Goal: Book appointment/travel/reservation

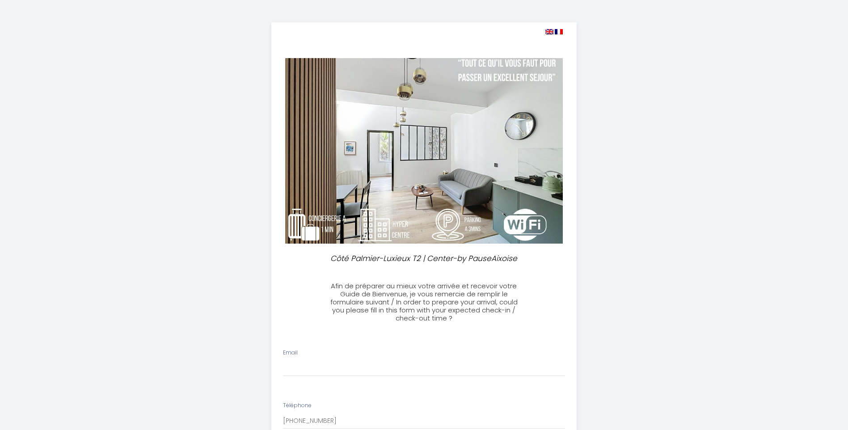
select select
drag, startPoint x: 364, startPoint y: 371, endPoint x: 377, endPoint y: 370, distance: 13.4
click at [364, 371] on input "Email" at bounding box center [424, 368] width 282 height 16
type input "[EMAIL_ADDRESS][DOMAIN_NAME]"
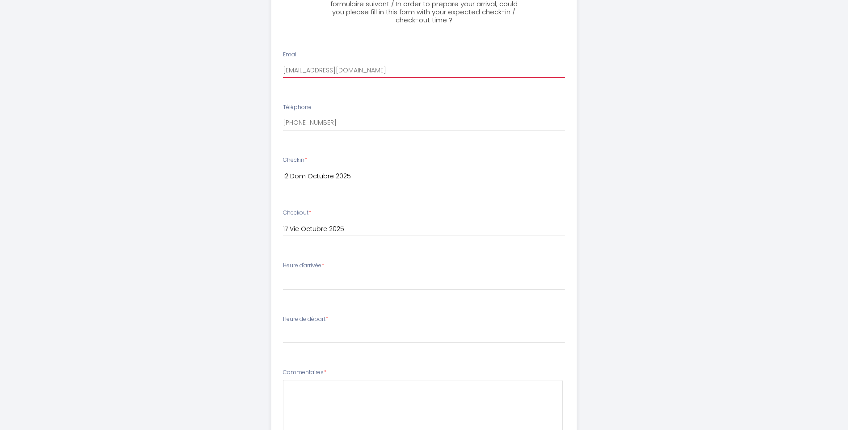
scroll to position [313, 0]
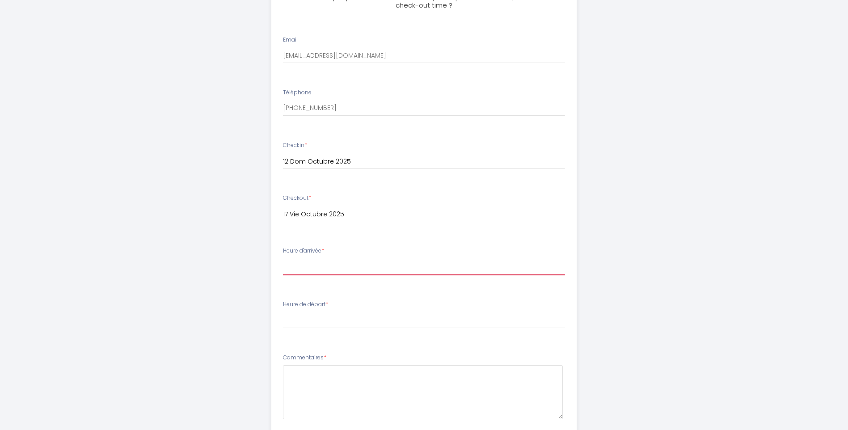
click at [335, 270] on select "14:00 14:30 15:00 15:30 16:00 16:30 17:00 17:30 18:00 18:30 19:00 19:30 20:00 2…" at bounding box center [424, 266] width 282 height 17
select select "19:00"
click at [283, 258] on select "14:00 14:30 15:00 15:30 16:00 16:30 17:00 17:30 18:00 18:30 19:00 19:30 20:00 2…" at bounding box center [424, 266] width 282 height 17
click at [340, 323] on select "00:00 00:30 01:00 01:30 02:00 02:30 03:00 03:30 04:00 04:30 05:00 05:30 06:00 0…" at bounding box center [424, 320] width 282 height 17
click at [560, 21] on div "Email [EMAIL_ADDRESS][DOMAIN_NAME] Téléphone [PHONE_NUMBER] Checkin * 12 Dom Oc…" at bounding box center [424, 269] width 316 height 521
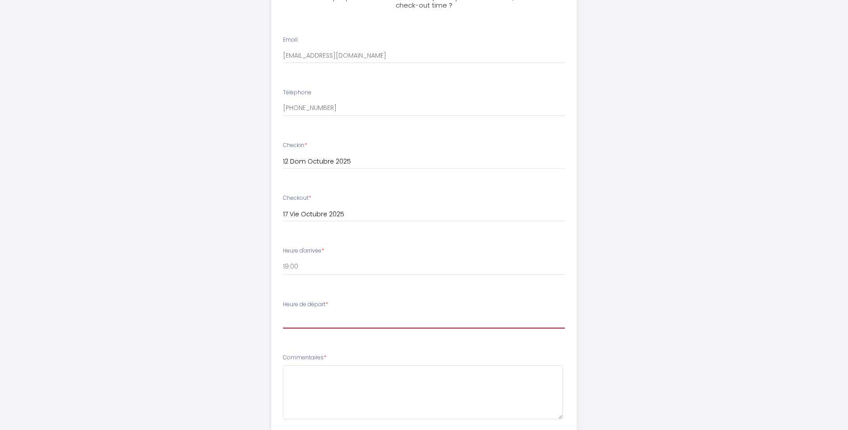
click at [306, 318] on select "00:00 00:30 01:00 01:30 02:00 02:30 03:00 03:30 04:00 04:30 05:00 05:30 06:00 0…" at bounding box center [424, 320] width 282 height 17
click at [306, 320] on select "00:00 00:30 01:00 01:30 02:00 02:30 03:00 03:30 04:00 04:30 05:00 05:30 06:00 0…" at bounding box center [424, 320] width 282 height 17
select select "11:00"
click at [283, 312] on select "00:00 00:30 01:00 01:30 02:00 02:30 03:00 03:30 04:00 04:30 05:00 05:30 06:00 0…" at bounding box center [424, 320] width 282 height 17
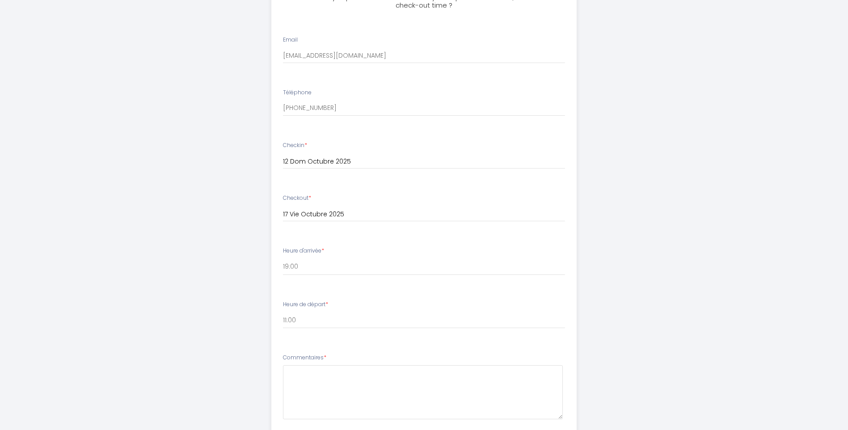
click at [116, 310] on div "Côté Palmier-Luxieux T2 | Center-by PauseAixoise Afin de préparer au mieux votr…" at bounding box center [424, 137] width 848 height 900
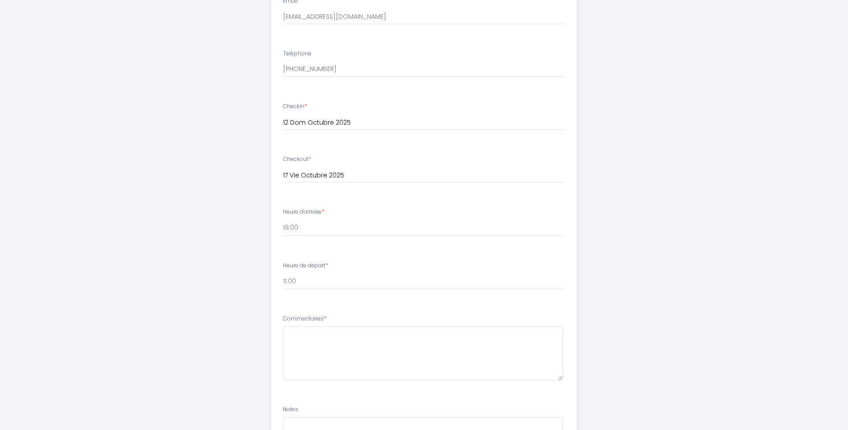
scroll to position [470, 0]
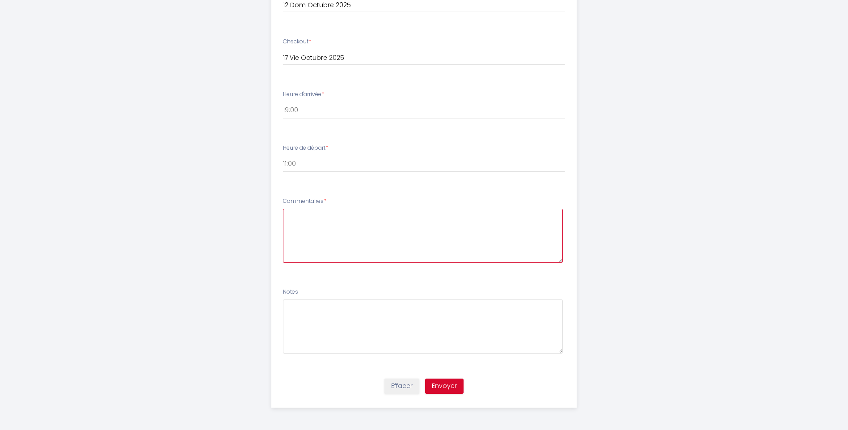
click at [304, 218] on textarea at bounding box center [423, 236] width 280 height 54
click at [304, 209] on textarea at bounding box center [423, 236] width 280 height 54
click at [336, 231] on textarea "We need an invoice. Are there soap and shampoo in the" at bounding box center [423, 236] width 280 height 54
click at [402, 235] on textarea "We need an invoice. Are there gel and shampoo in the" at bounding box center [423, 236] width 280 height 54
click at [503, 232] on textarea "We need an invoice. Are there gel and shampoo in the appartment? And is there a…" at bounding box center [423, 236] width 280 height 54
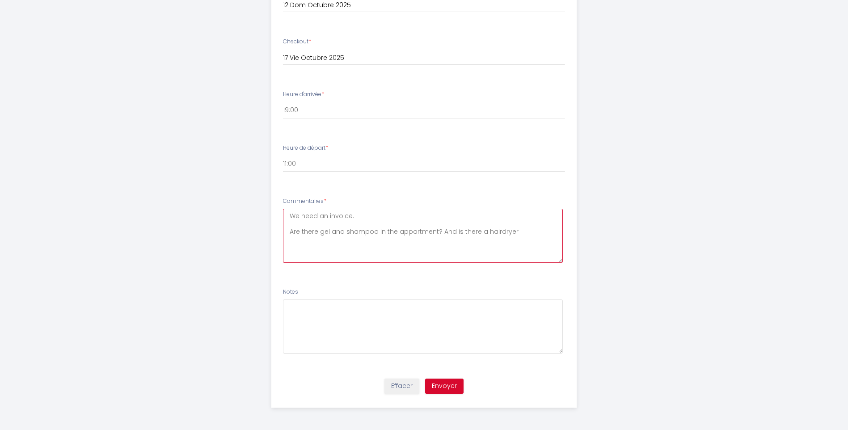
click at [515, 233] on textarea "We need an invoice. Are there gel and shampoo in the appartment? And is there a…" at bounding box center [423, 236] width 280 height 54
click at [290, 232] on textarea "We need an invoice. Are there gel and shampoo in the appartment? And is there a…" at bounding box center [423, 236] width 280 height 54
click at [533, 234] on textarea "We need an invoice. Are there gel and shampoo in the appartment? And is there a…" at bounding box center [423, 236] width 280 height 54
type textarea "We need an invoice. Are there gel and shampoo in the appartment? And is there a…"
click at [430, 389] on button "Envoyer" at bounding box center [444, 386] width 38 height 15
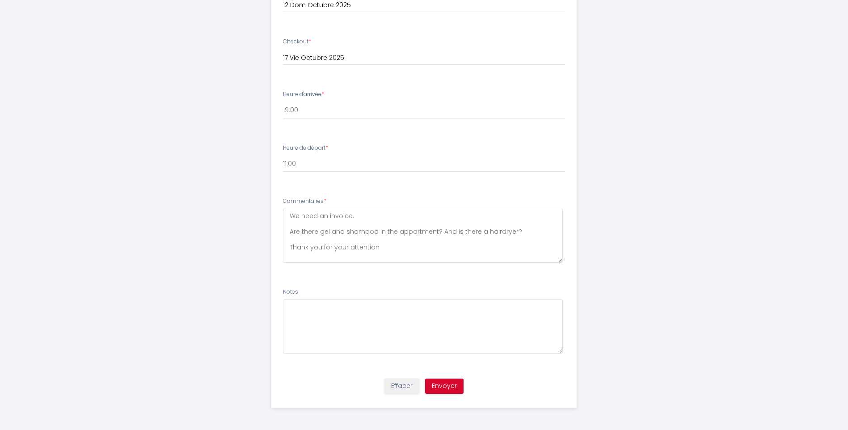
scroll to position [0, 0]
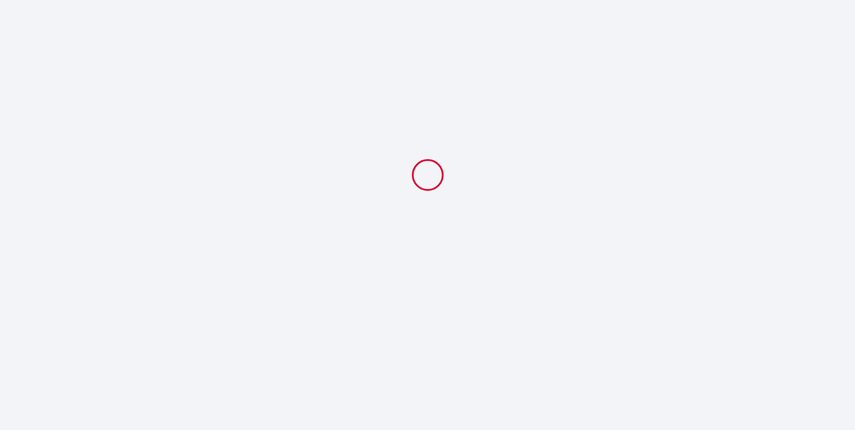
select select "19:00"
select select "11:00"
